Goal: Task Accomplishment & Management: Use online tool/utility

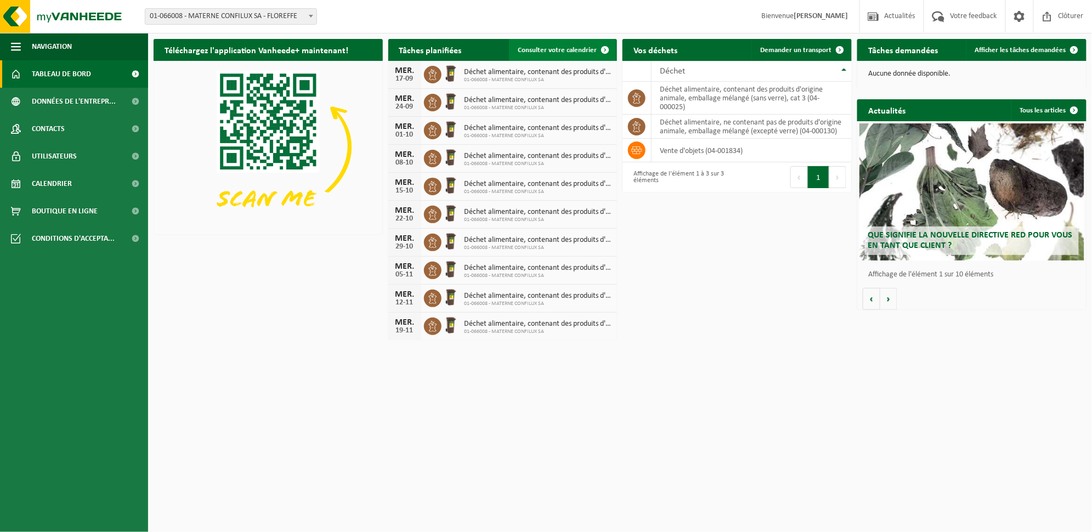
click at [577, 50] on span "Consulter votre calendrier" at bounding box center [557, 50] width 79 height 7
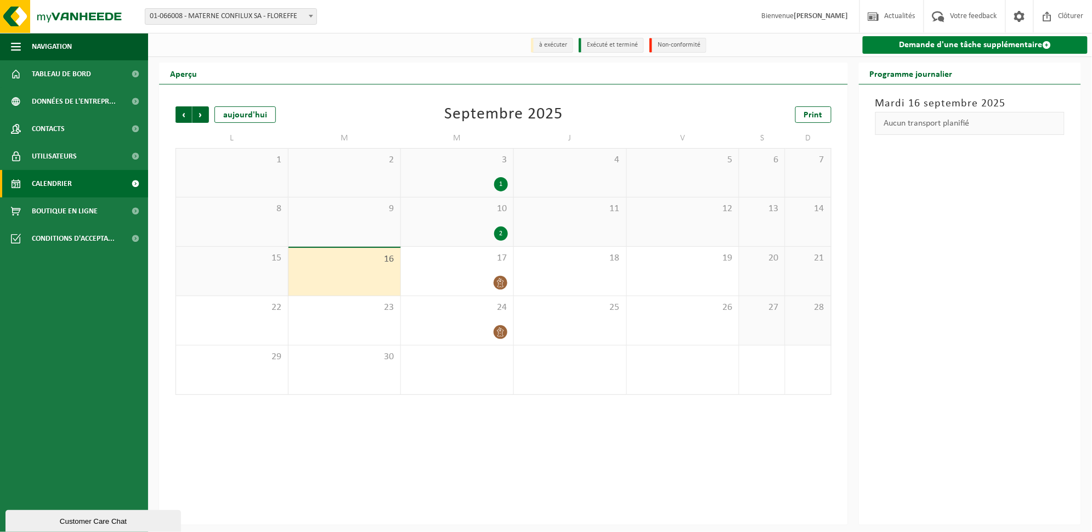
click at [910, 49] on link "Demande d'une tâche supplémentaire" at bounding box center [975, 45] width 225 height 18
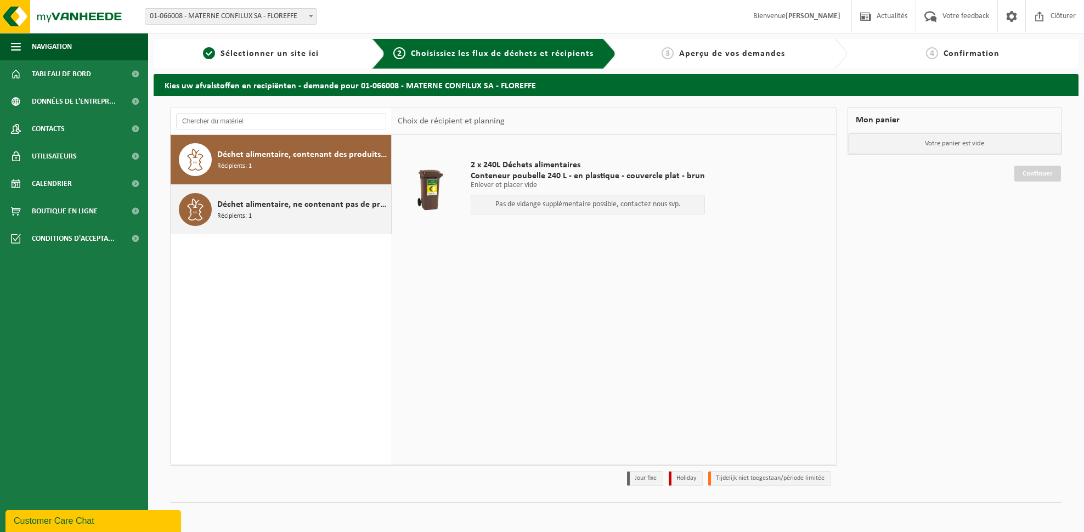
click at [324, 213] on div "Déchet alimentaire, ne contenant pas de produits d'origine animale, emballage m…" at bounding box center [302, 209] width 171 height 33
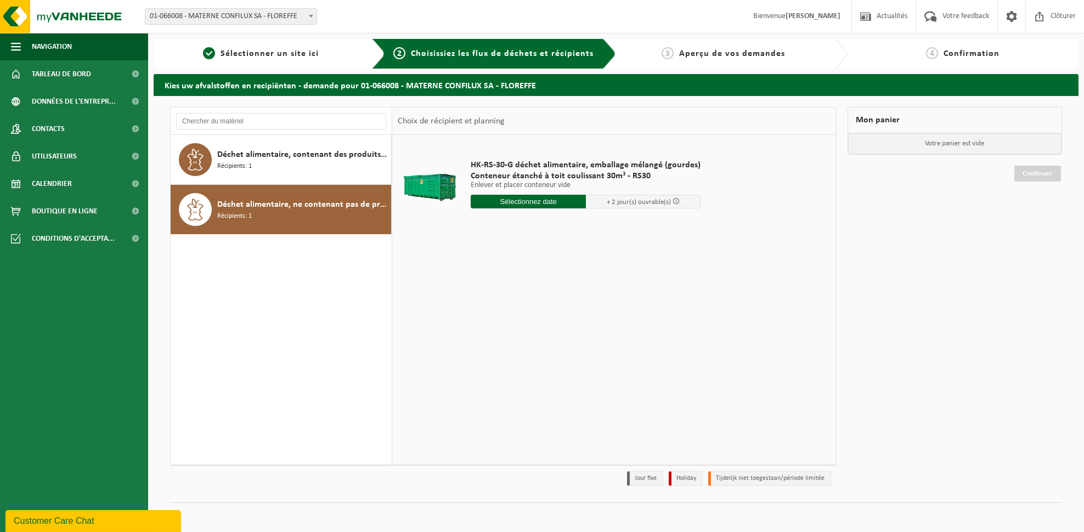
click at [546, 204] on input "text" at bounding box center [528, 202] width 115 height 14
click at [518, 298] on div "17" at bounding box center [519, 299] width 19 height 18
type input "à partir de 2025-09-17"
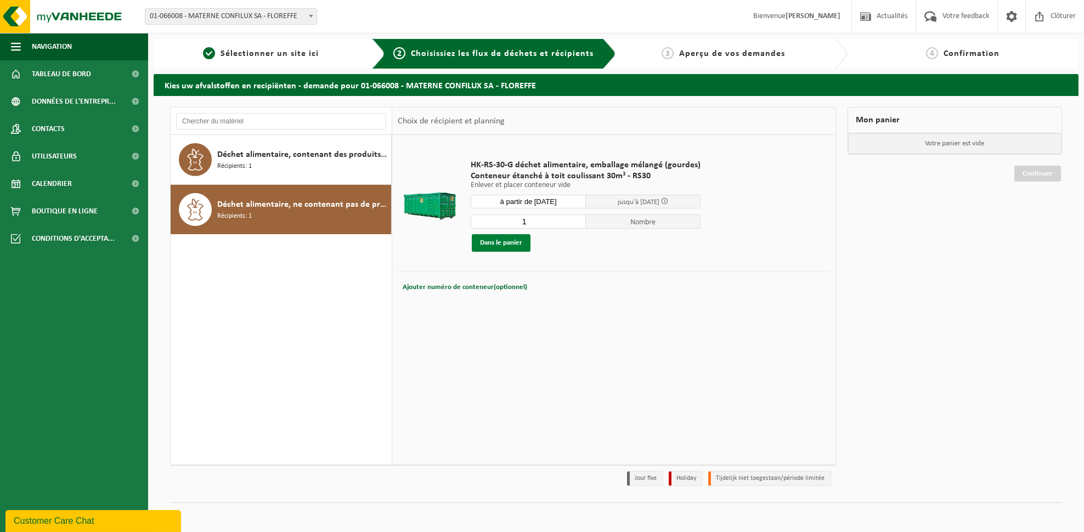
click at [503, 238] on button "Dans le panier" at bounding box center [501, 243] width 59 height 18
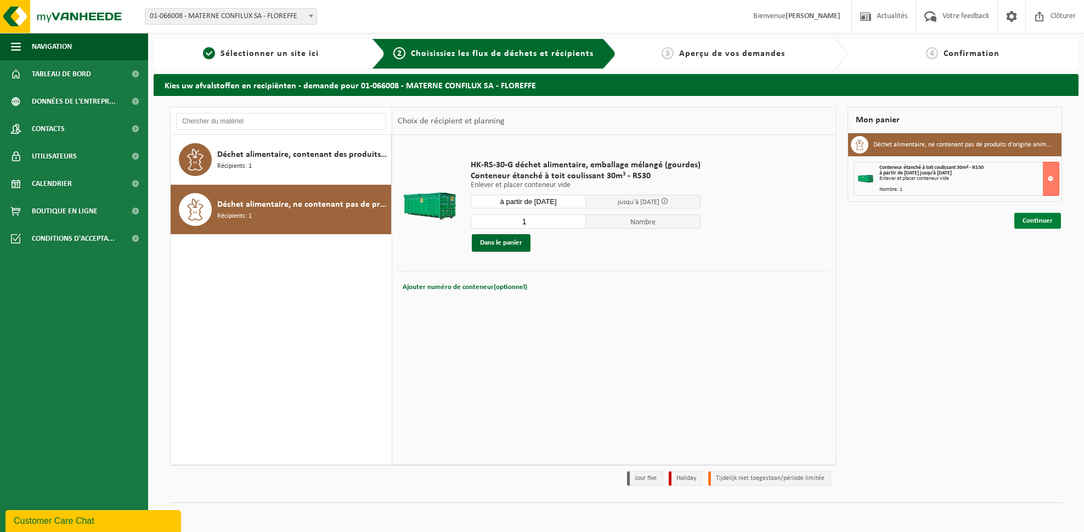
click at [1035, 219] on link "Continuer" at bounding box center [1037, 221] width 47 height 16
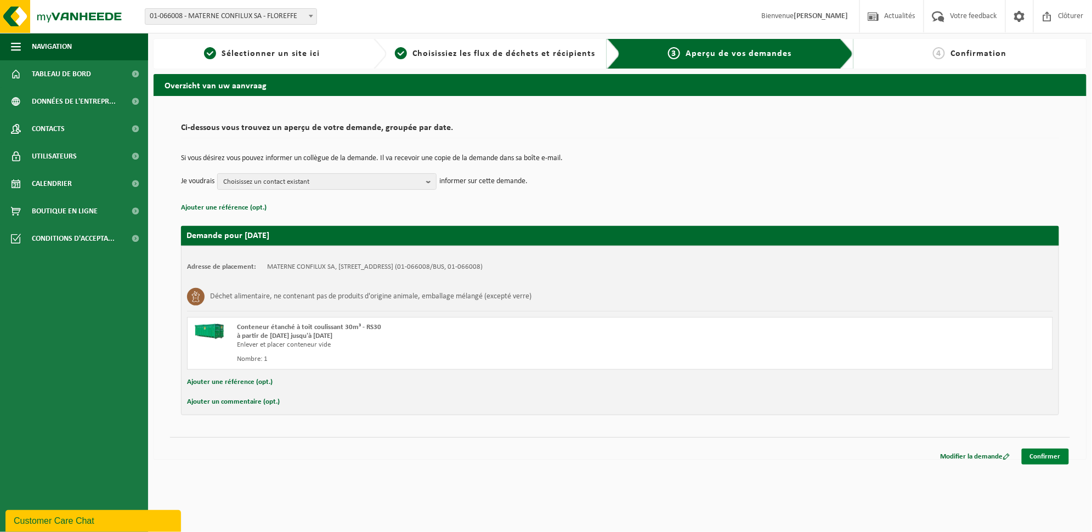
click at [1036, 451] on link "Confirmer" at bounding box center [1045, 457] width 47 height 16
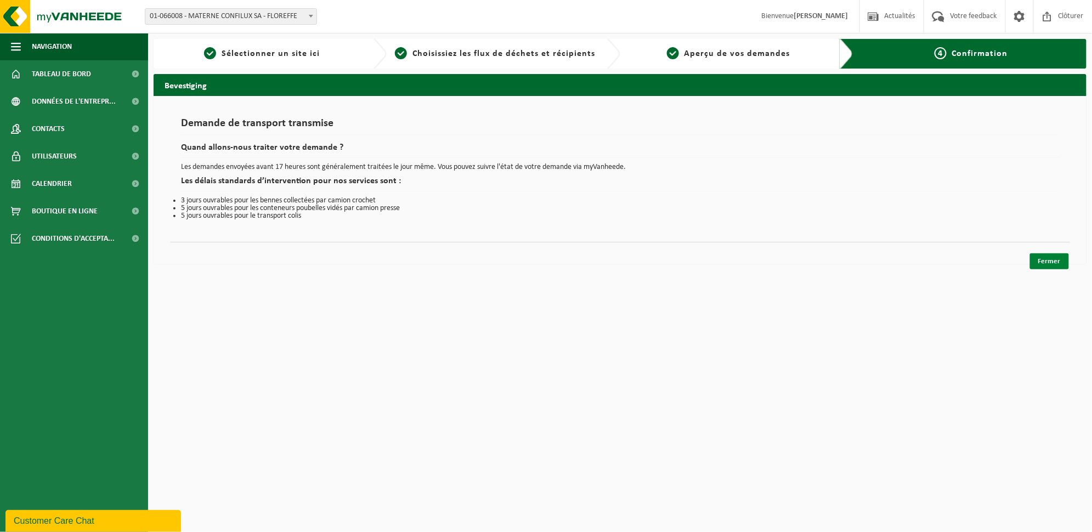
click at [1058, 256] on link "Fermer" at bounding box center [1049, 261] width 39 height 16
